Goal: Use online tool/utility: Utilize a website feature to perform a specific function

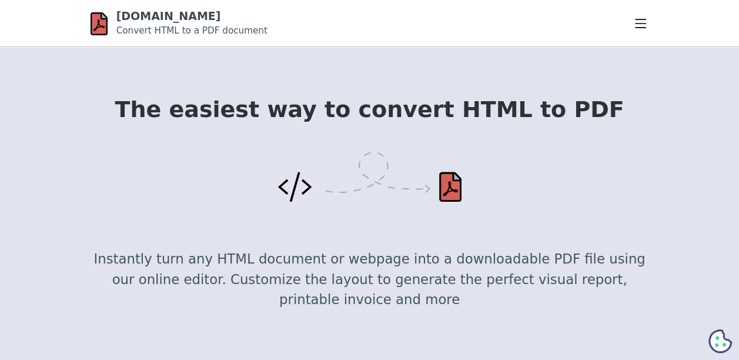
click at [646, 15] on details "Home Guides About FAQs" at bounding box center [642, 23] width 14 height 17
click at [641, 15] on summary at bounding box center [642, 15] width 14 height 0
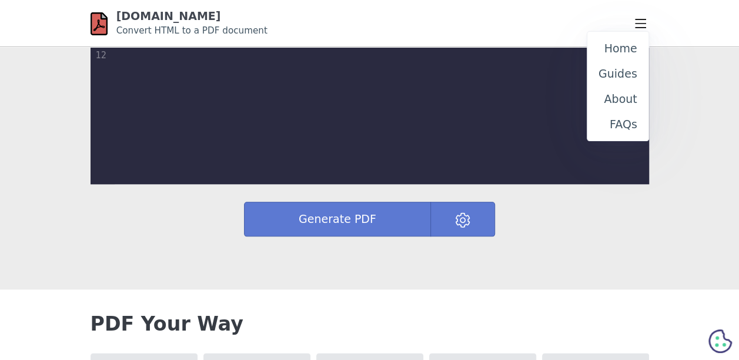
scroll to position [560, 0]
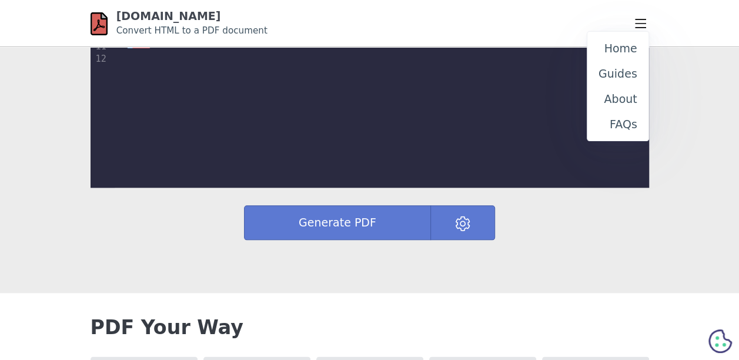
click at [635, 15] on summary at bounding box center [642, 15] width 14 height 0
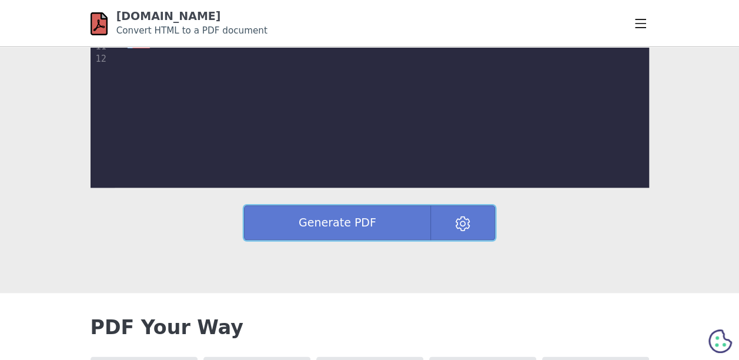
click at [456, 225] on img at bounding box center [462, 223] width 15 height 15
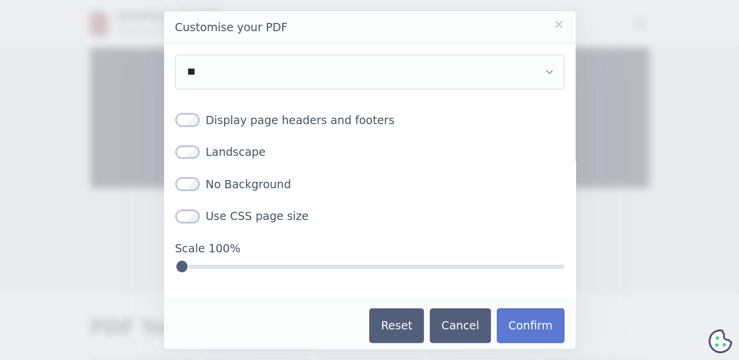
click at [408, 280] on label "Scale 100%" at bounding box center [369, 262] width 389 height 45
click at [408, 273] on input "Scale 100%" at bounding box center [369, 266] width 389 height 14
click at [474, 327] on button "Cancel" at bounding box center [460, 325] width 61 height 35
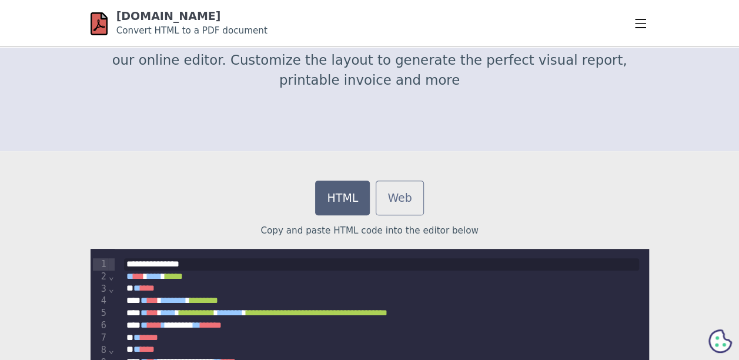
scroll to position [0, 0]
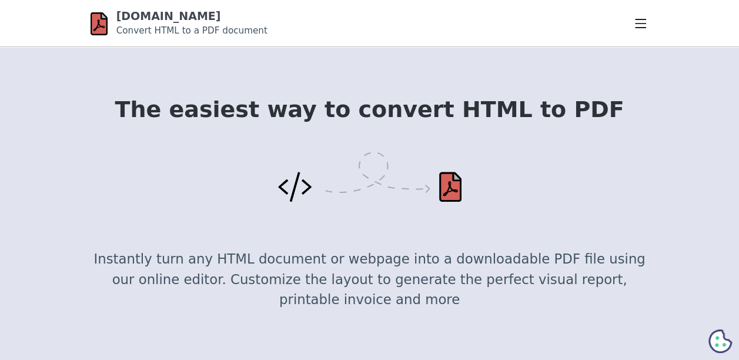
drag, startPoint x: 100, startPoint y: 29, endPoint x: 69, endPoint y: 116, distance: 92.2
click at [69, 116] on section "The easiest way to convert HTML to PDF Instantly turn any HTML document or webp…" at bounding box center [369, 208] width 739 height 323
click at [644, 15] on summary at bounding box center [642, 15] width 14 height 0
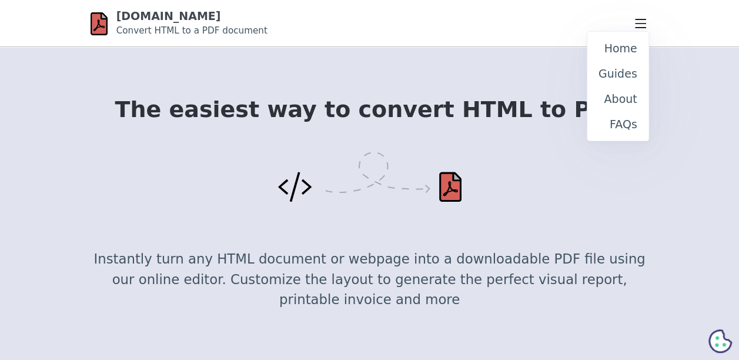
click at [635, 15] on summary at bounding box center [642, 15] width 14 height 0
